Goal: Ask a question: Seek information or help from site administrators or community

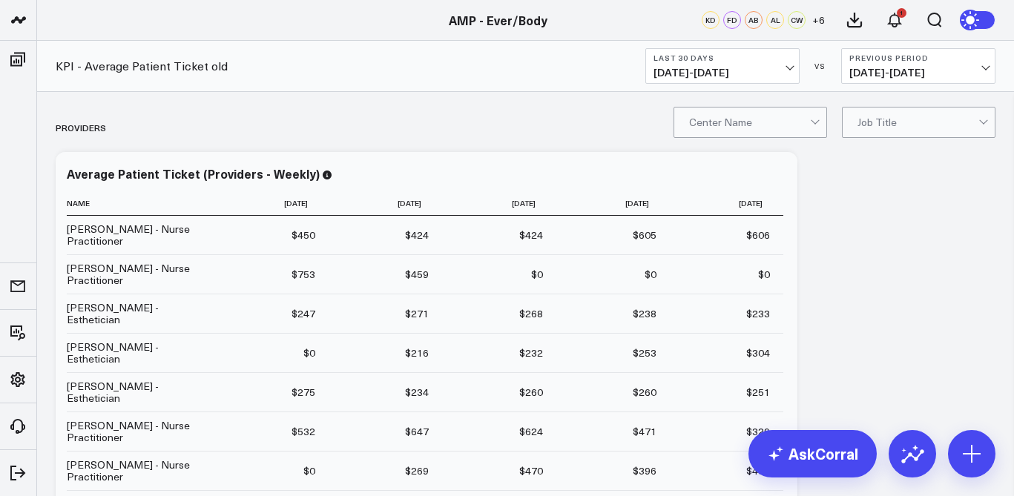
click at [786, 73] on span "[DATE] - [DATE]" at bounding box center [722, 73] width 138 height 12
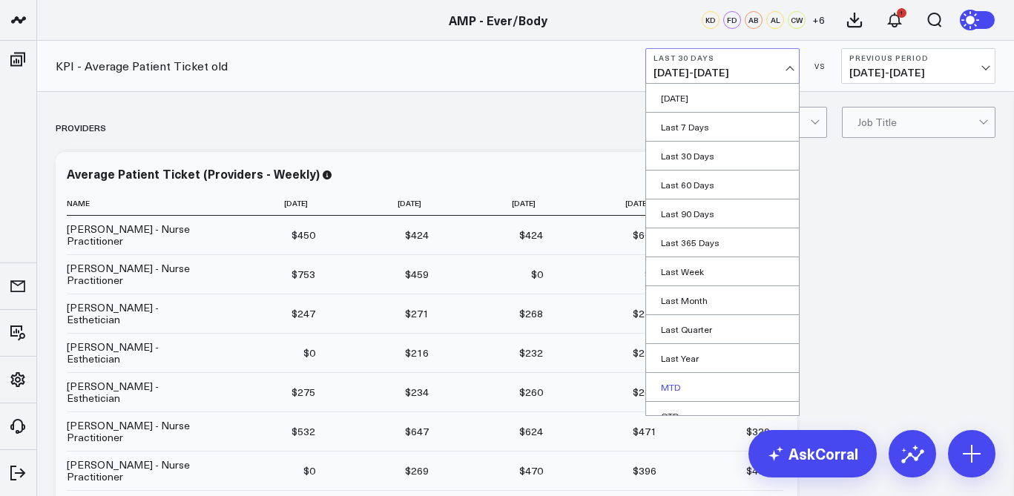
click at [698, 391] on link "MTD" at bounding box center [722, 387] width 153 height 28
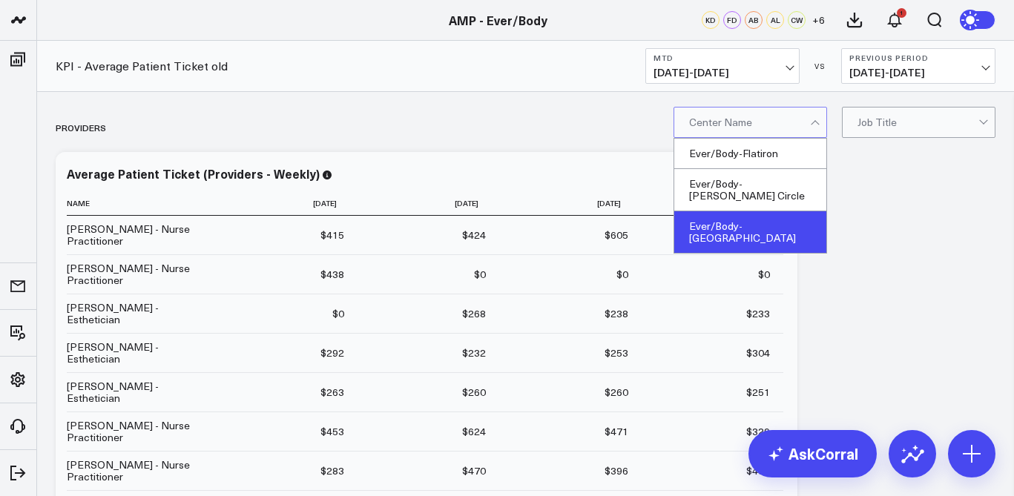
click at [764, 221] on div "Ever/Body-[GEOGRAPHIC_DATA]" at bounding box center [750, 232] width 152 height 42
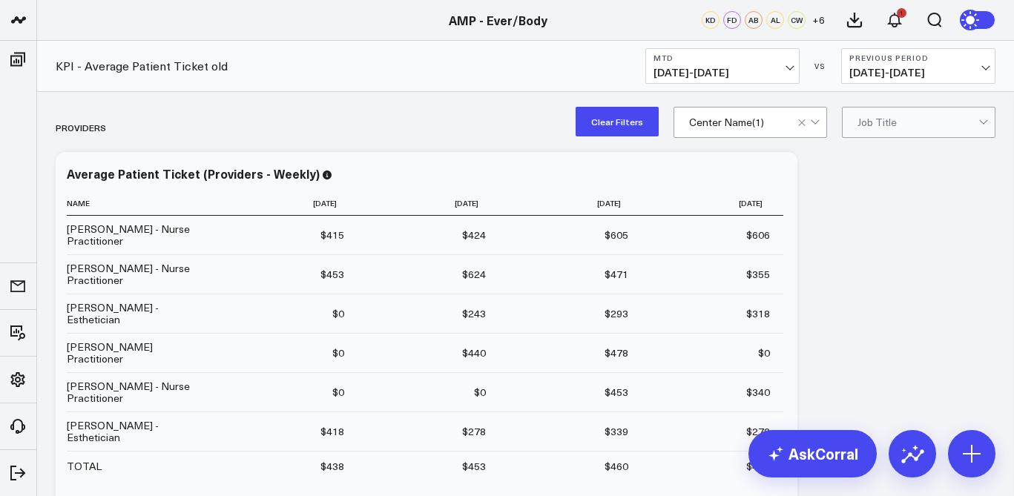
click at [910, 454] on icon at bounding box center [912, 456] width 23 height 14
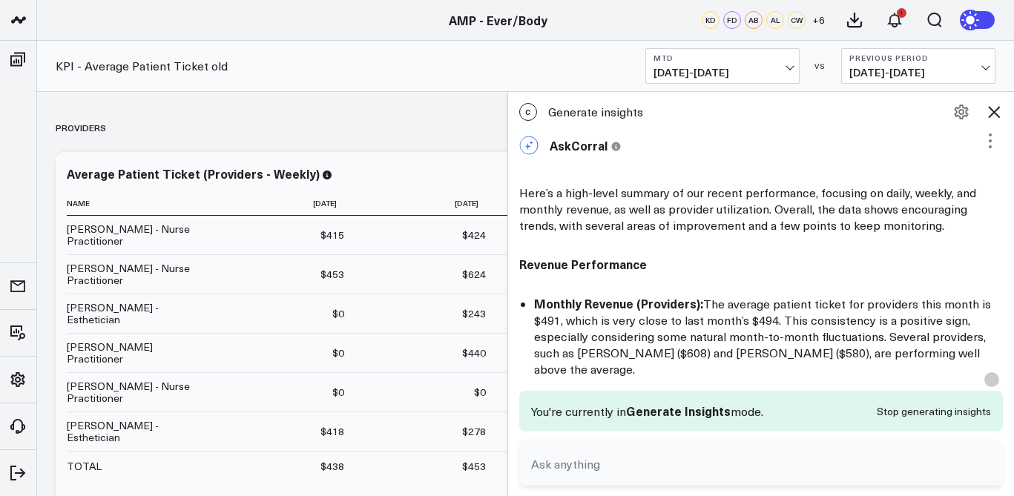
click at [992, 108] on icon at bounding box center [994, 112] width 18 height 18
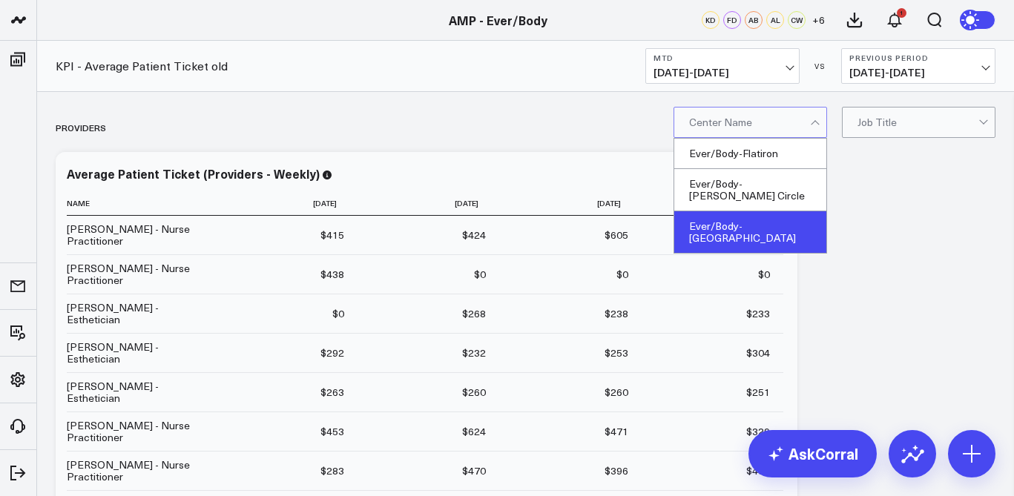
click at [756, 211] on div "Ever/Body-[GEOGRAPHIC_DATA]" at bounding box center [750, 232] width 152 height 42
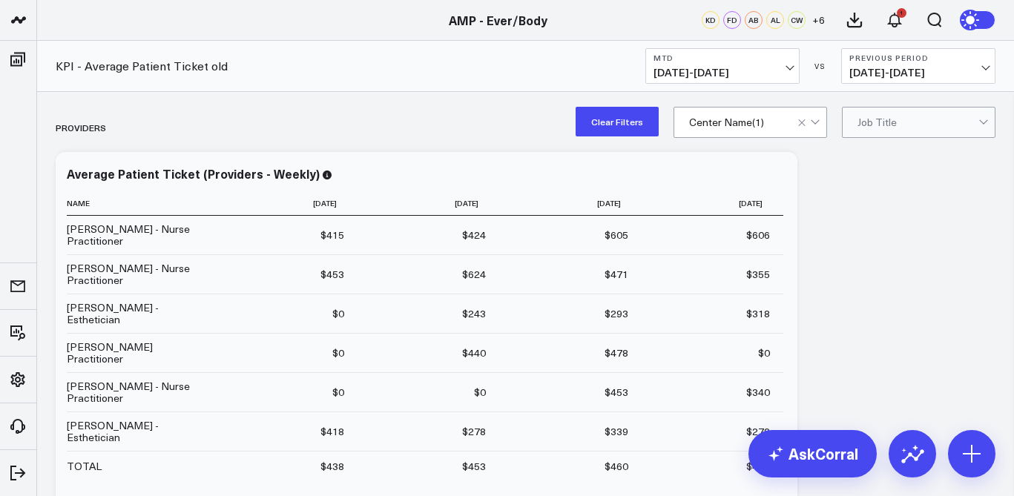
click at [908, 457] on icon at bounding box center [912, 454] width 24 height 24
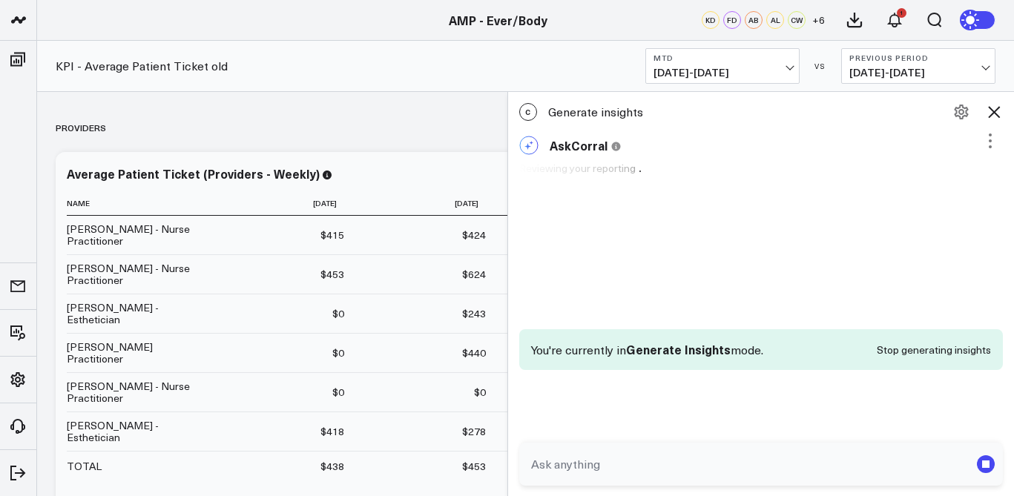
click at [702, 452] on textarea at bounding box center [748, 464] width 443 height 27
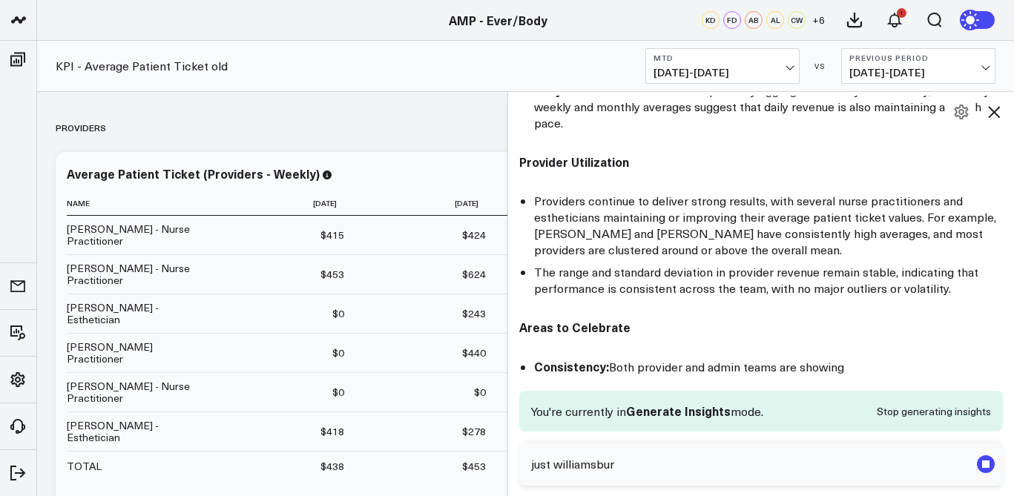
type textarea "just williamsburg"
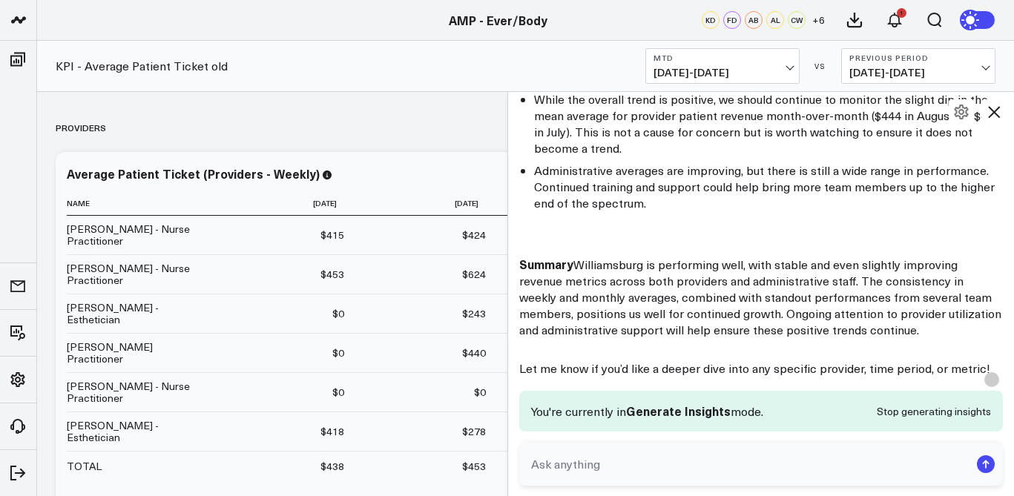
scroll to position [2052, 0]
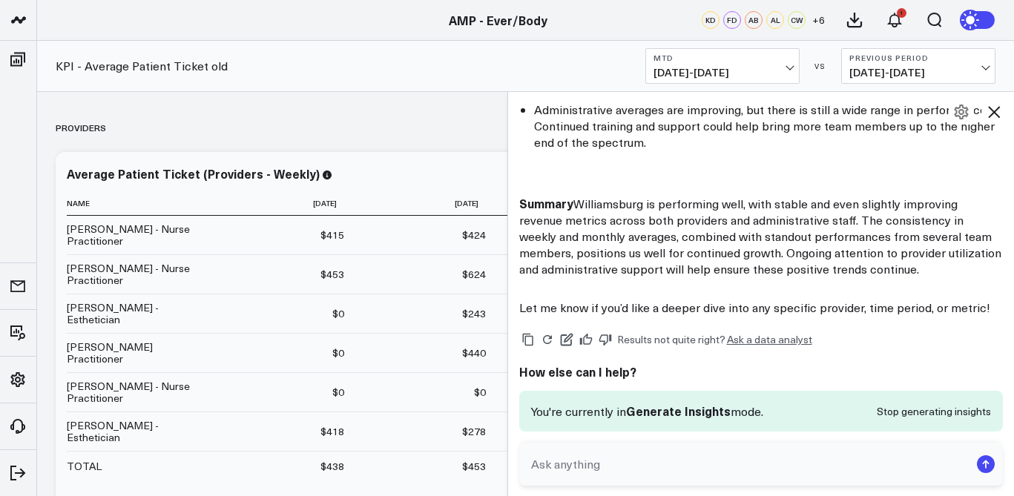
click at [714, 476] on textarea at bounding box center [748, 464] width 443 height 27
type textarea "please lets do a deep dive in just williamsburg team"
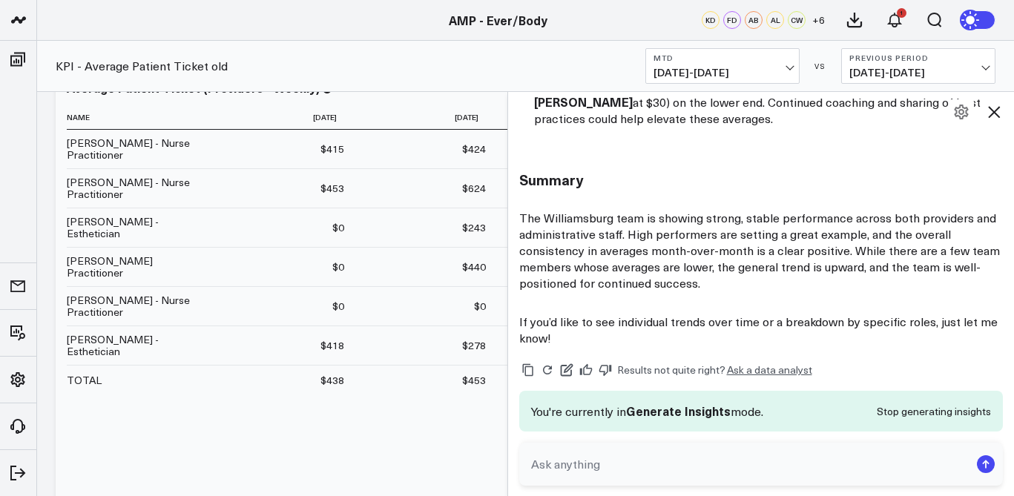
scroll to position [89, 0]
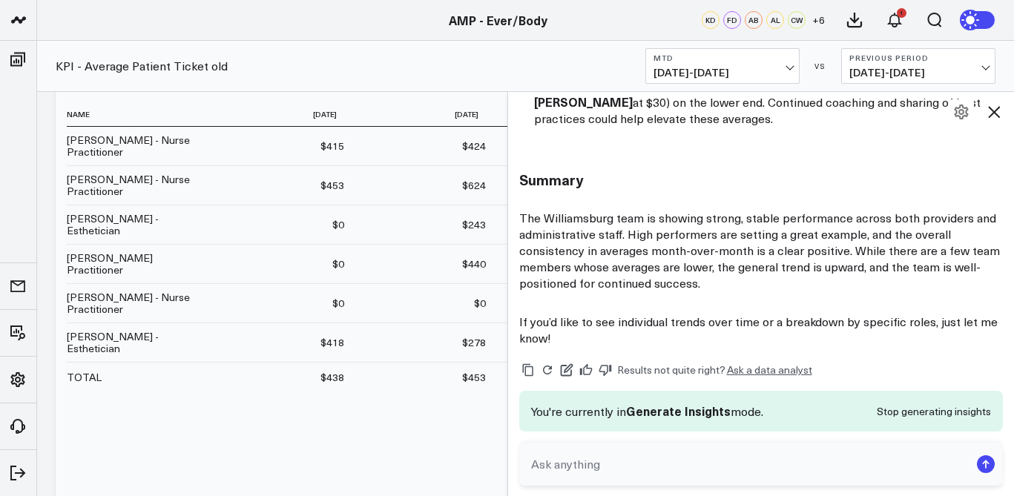
click at [667, 467] on textarea at bounding box center [748, 464] width 443 height 27
type textarea "whats the individual trends"
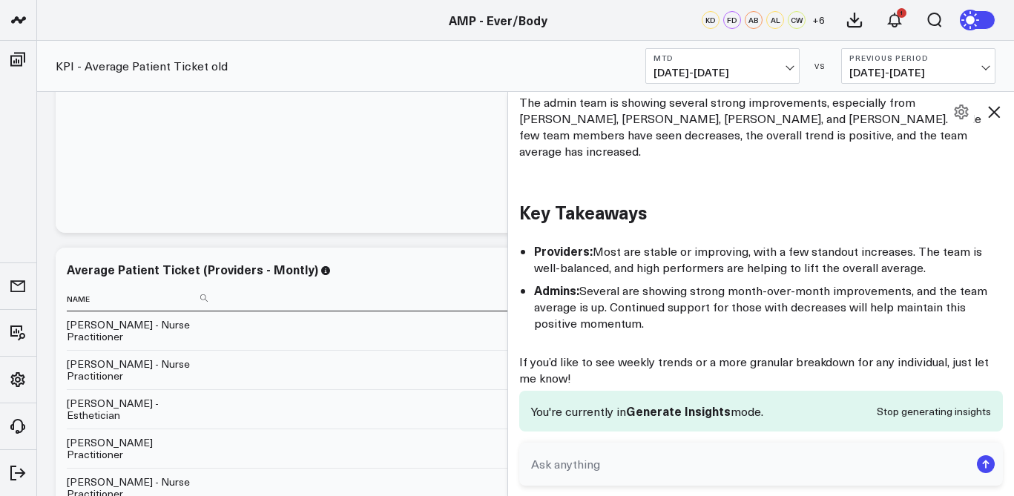
scroll to position [0, 0]
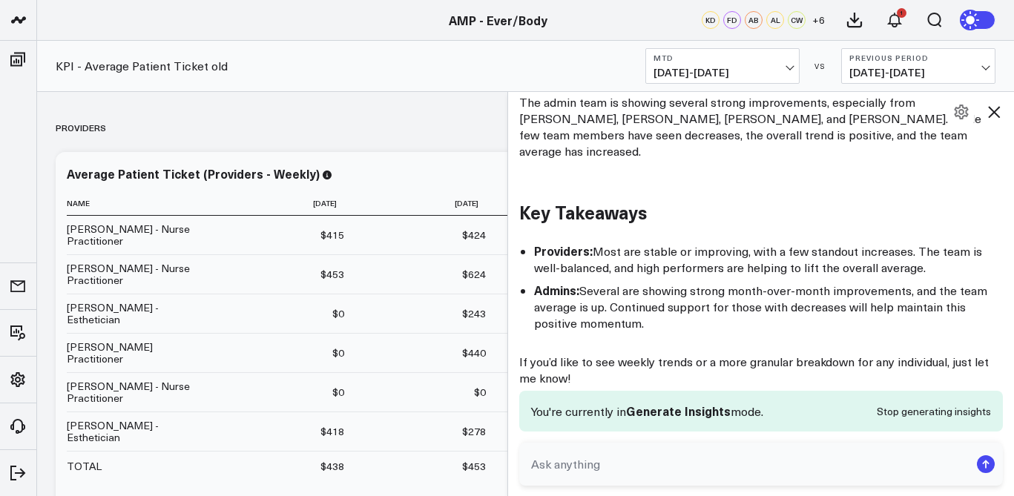
click at [604, 465] on textarea at bounding box center [748, 464] width 443 height 27
type textarea "how about trends for my the NPS at [GEOGRAPHIC_DATA]"
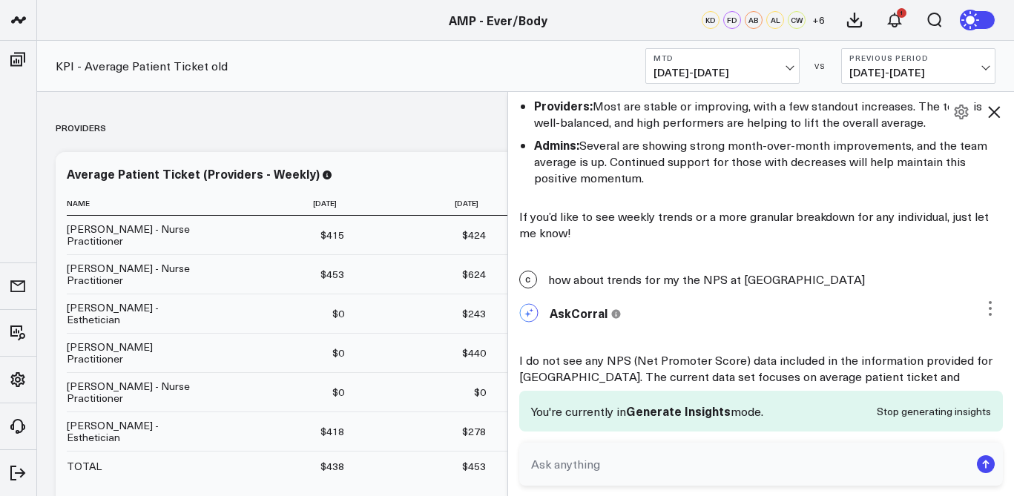
scroll to position [7084, 0]
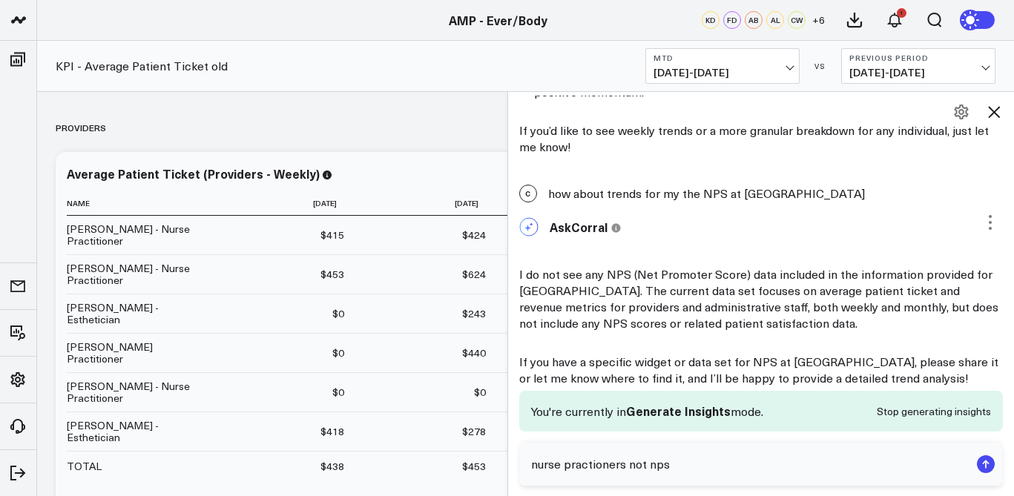
type textarea "nurse practioners not nps"
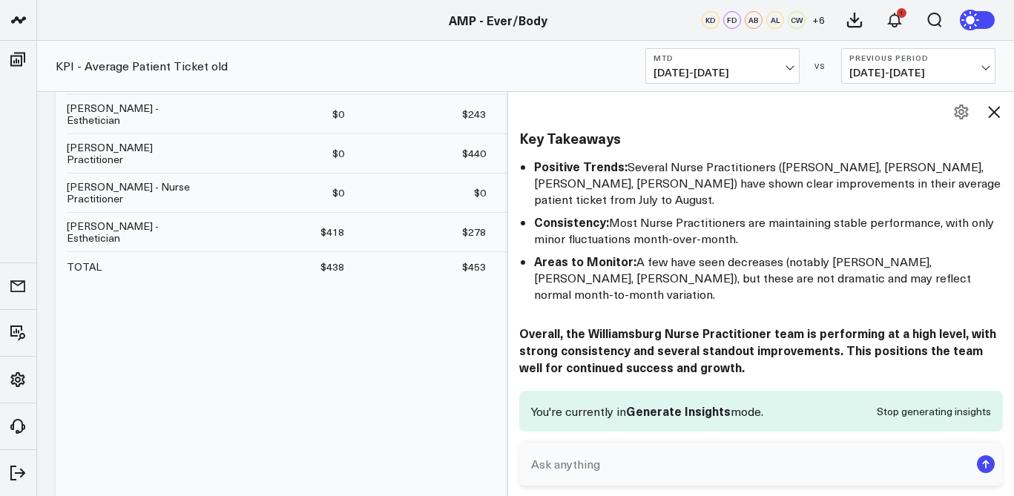
scroll to position [245, 0]
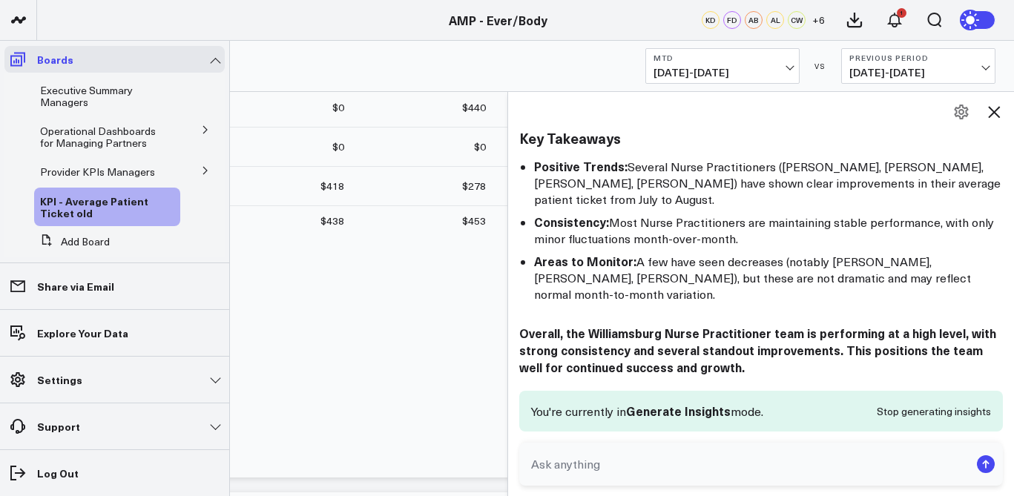
click at [13, 61] on icon at bounding box center [17, 60] width 15 height 14
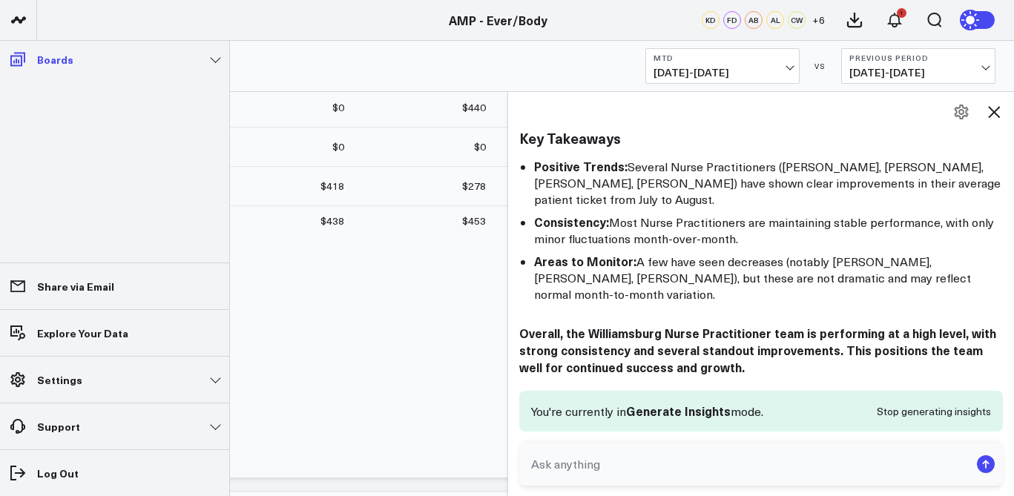
click at [22, 67] on icon at bounding box center [18, 59] width 18 height 18
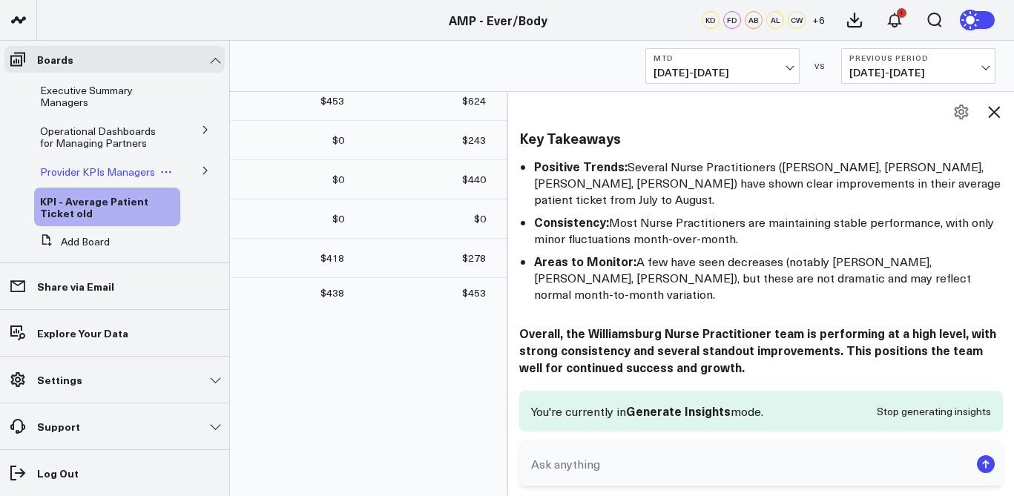
scroll to position [159, 0]
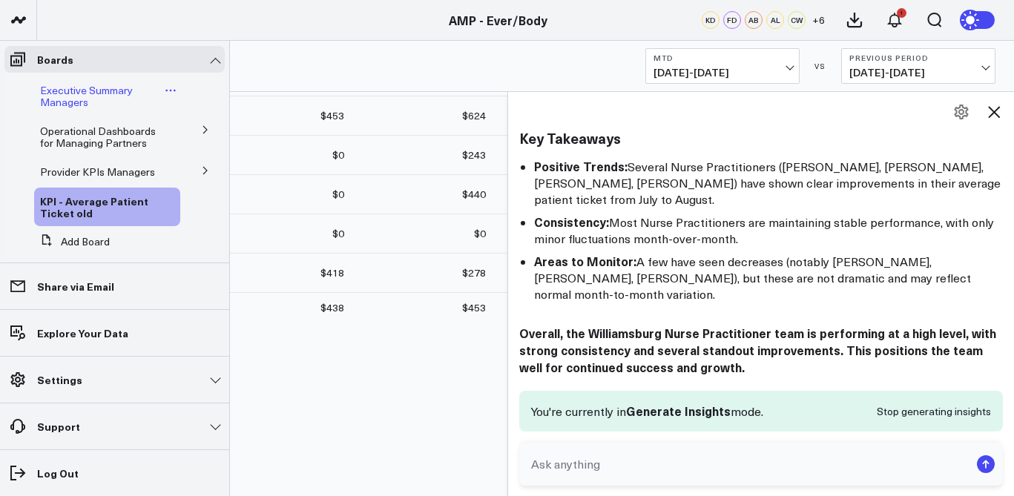
click at [123, 92] on span "Executive Summary Managers" at bounding box center [86, 96] width 93 height 26
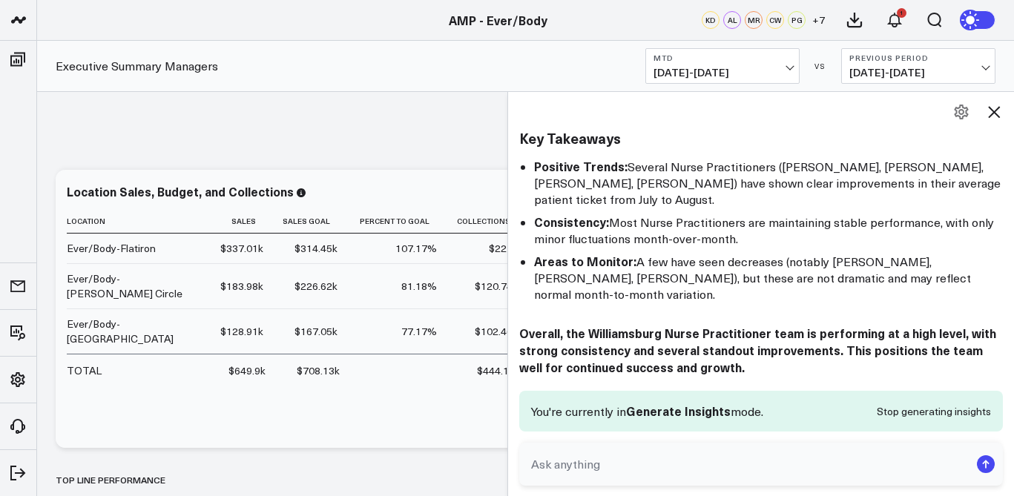
scroll to position [481, 0]
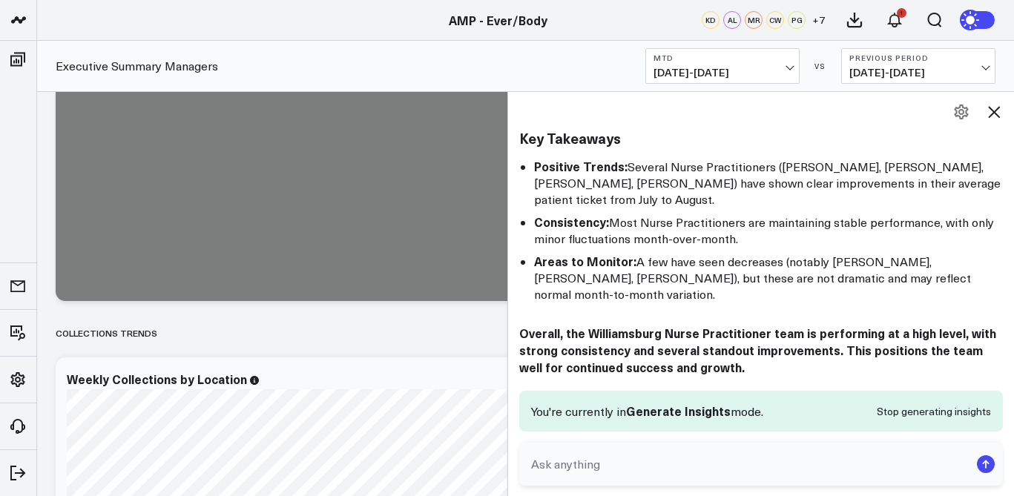
click at [996, 111] on icon at bounding box center [994, 112] width 18 height 18
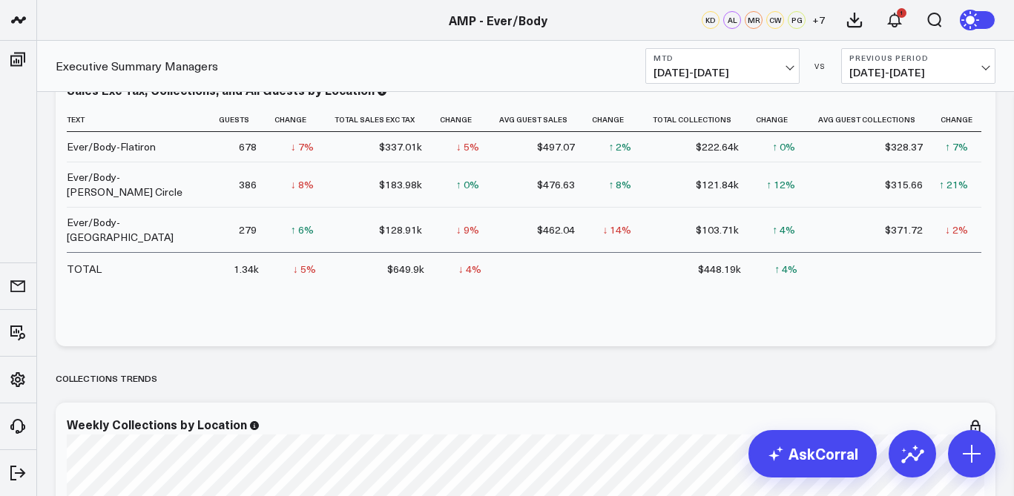
scroll to position [435, 0]
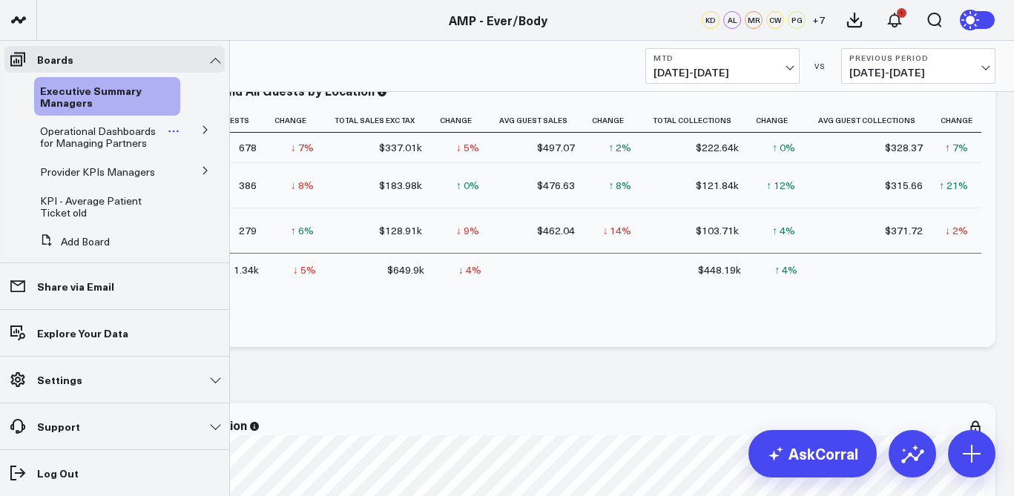
click at [103, 140] on span "Operational Dashboards for Managing Partners" at bounding box center [98, 137] width 116 height 26
click at [201, 128] on icon at bounding box center [205, 129] width 9 height 9
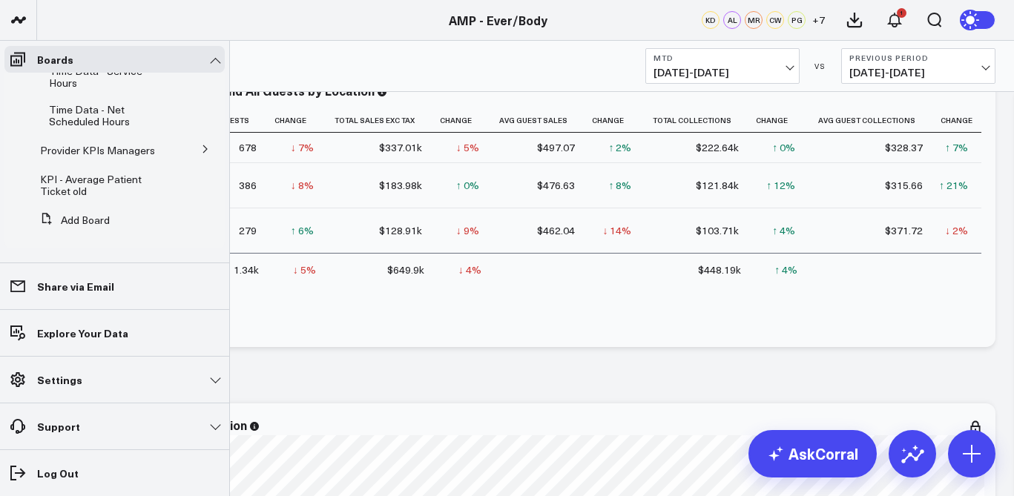
scroll to position [413, 0]
click at [145, 145] on link "Provider KPIs Managers" at bounding box center [97, 151] width 115 height 12
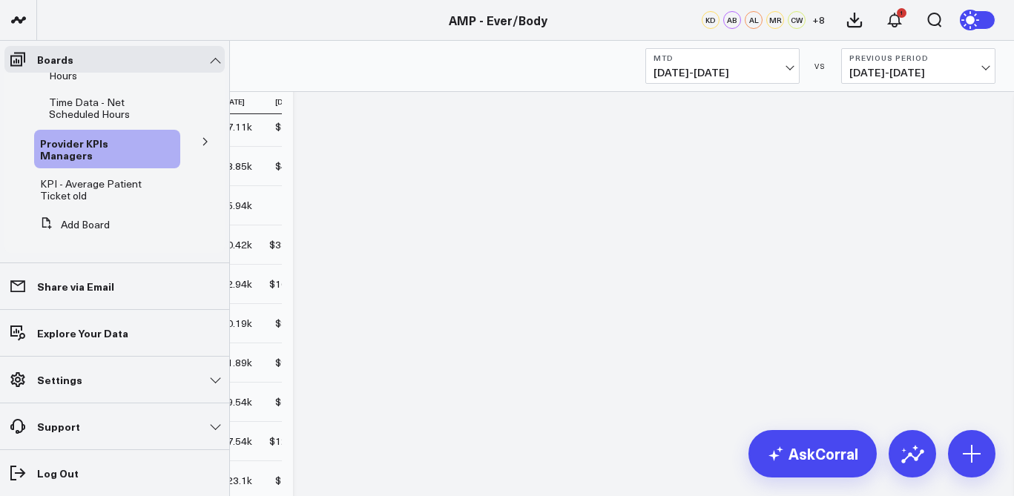
scroll to position [413, 0]
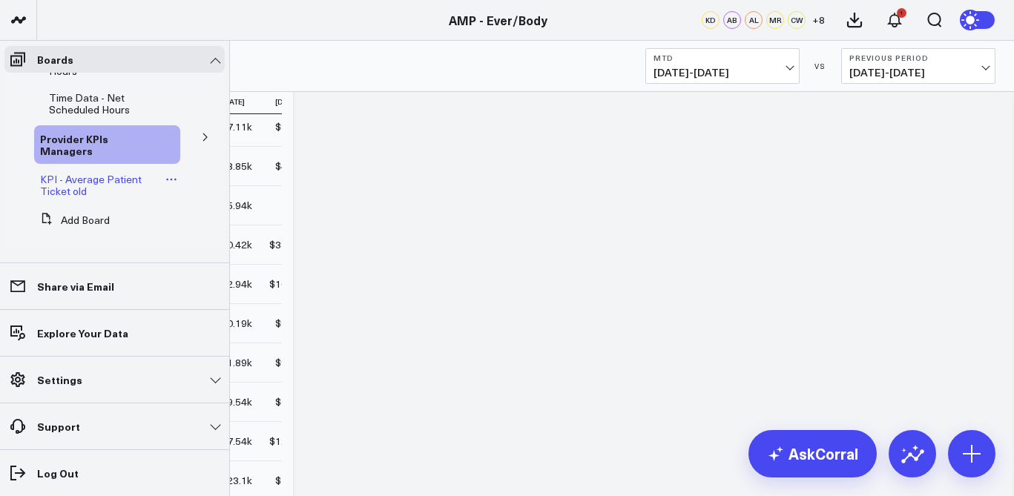
click at [112, 177] on span "KPI - Average Patient Ticket old" at bounding box center [91, 185] width 102 height 26
